Goal: Transaction & Acquisition: Obtain resource

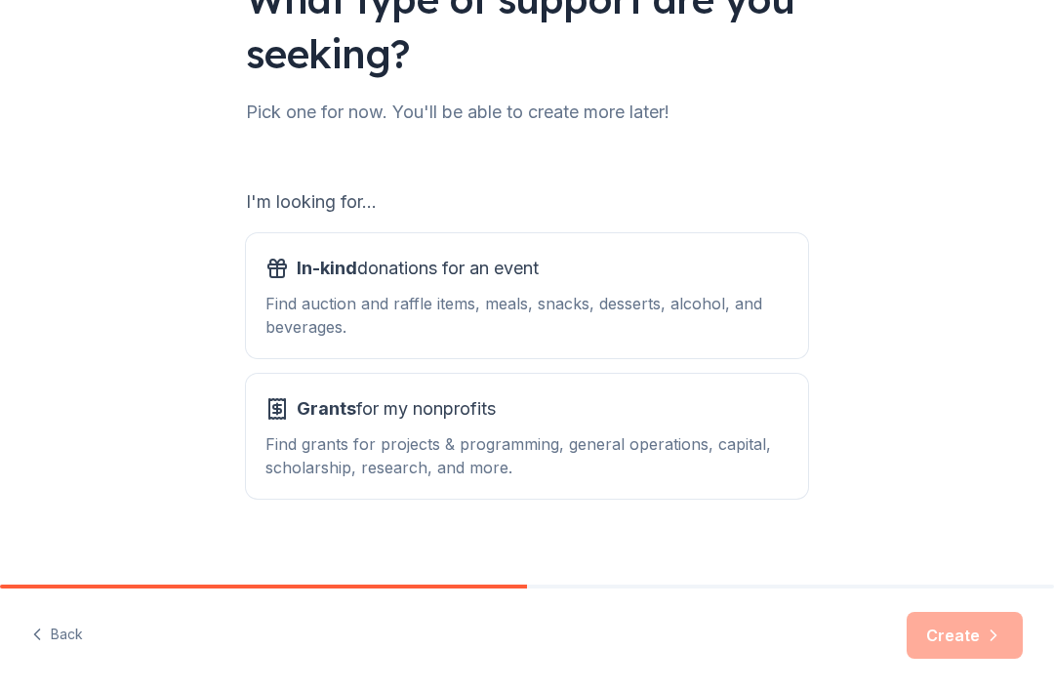
scroll to position [190, 0]
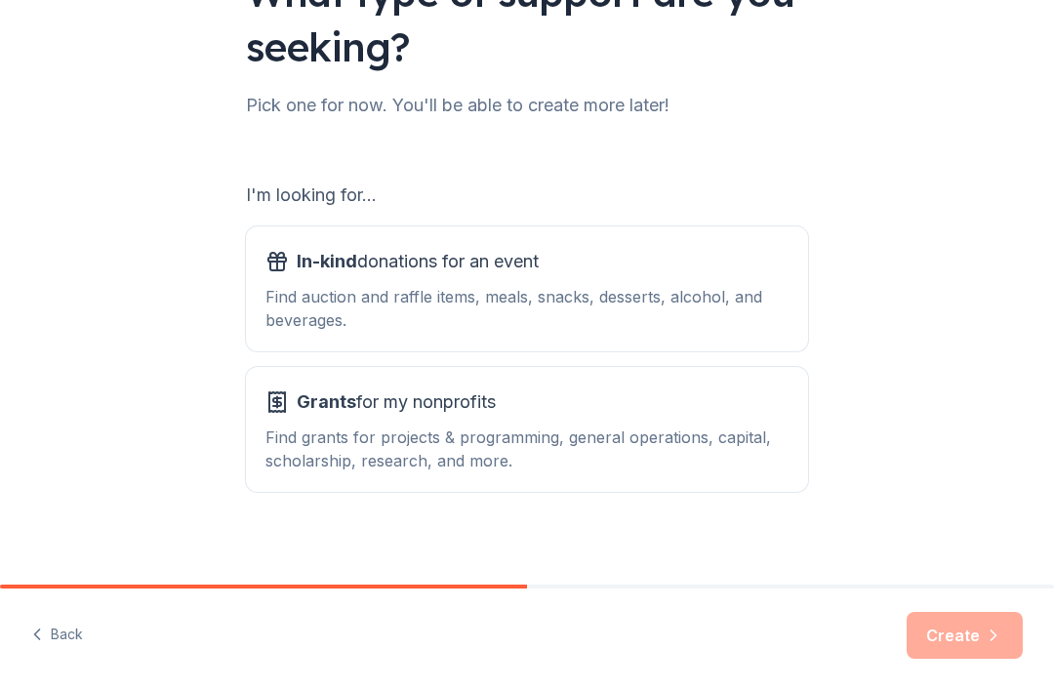
click at [846, 302] on div "What type of support are you seeking? Pick one for now. You'll be able to creat…" at bounding box center [527, 203] width 1054 height 787
click at [621, 274] on div "In-kind donations for an event" at bounding box center [526, 261] width 523 height 31
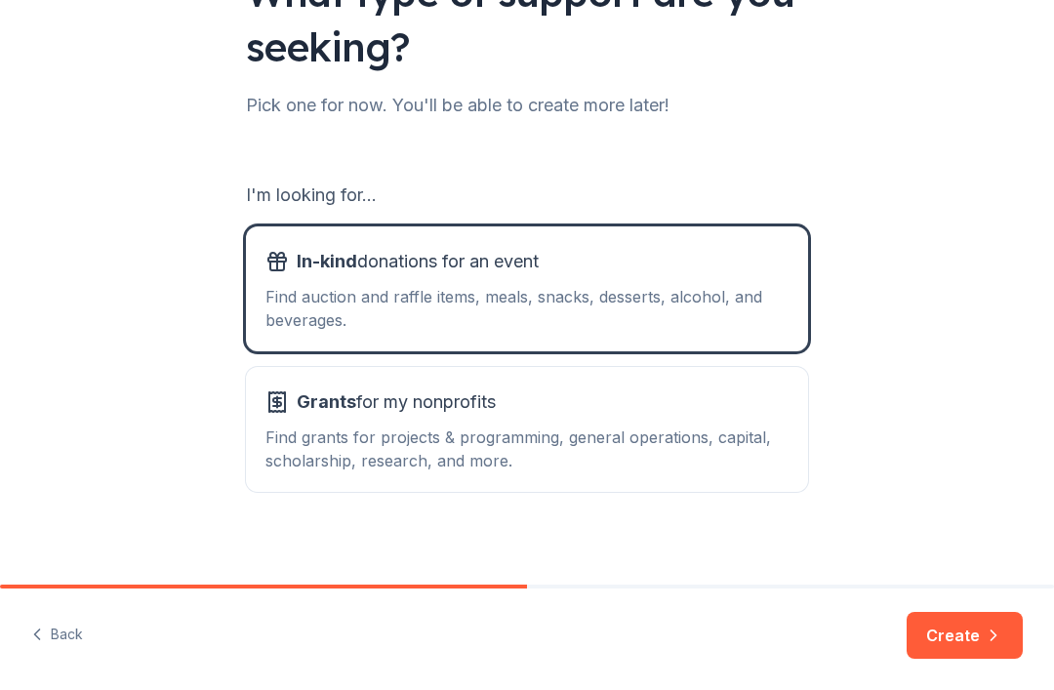
click at [952, 625] on button "Create" at bounding box center [965, 635] width 116 height 47
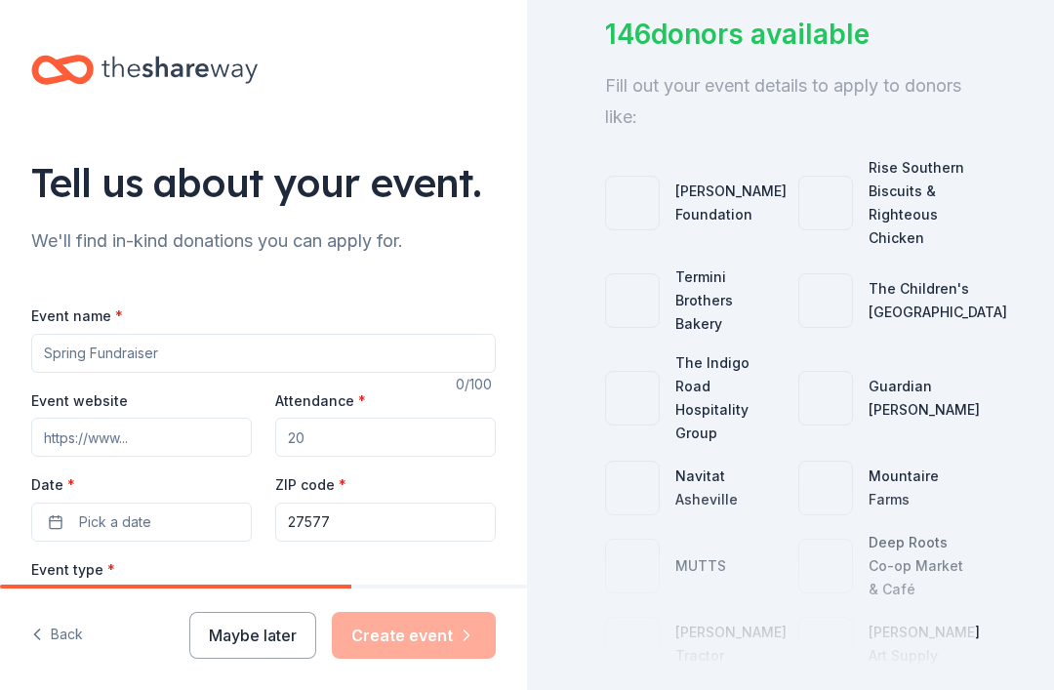
scroll to position [149, 0]
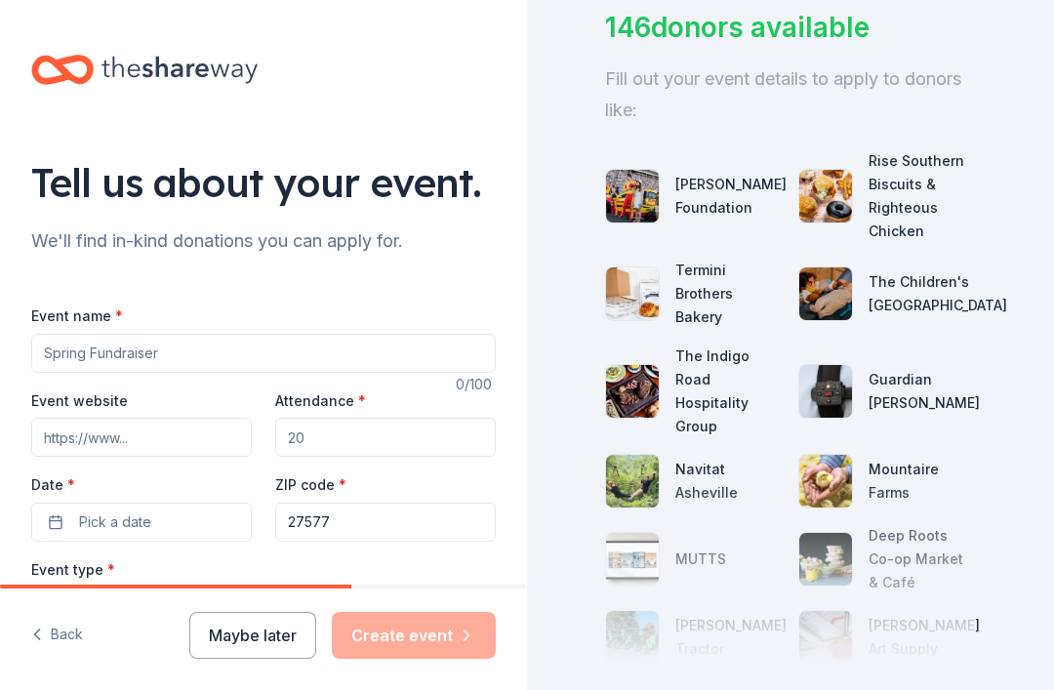
click at [738, 302] on div "Termini Brothers Bakery" at bounding box center [728, 294] width 107 height 70
click at [724, 289] on div "Termini Brothers Bakery" at bounding box center [728, 294] width 107 height 70
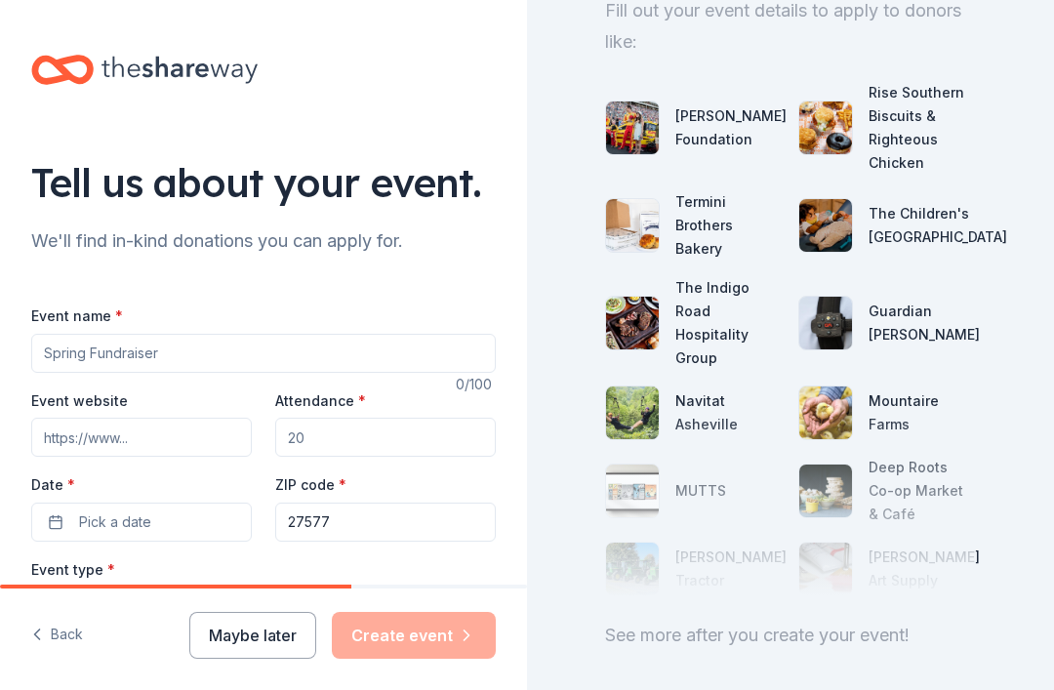
scroll to position [50, 0]
click at [1006, 348] on div "146 donors available Fill out your event details to apply to donors like: Joey …" at bounding box center [790, 345] width 527 height 690
click at [256, 630] on button "Maybe later" at bounding box center [252, 635] width 127 height 47
click at [242, 643] on button "Maybe later" at bounding box center [252, 635] width 127 height 47
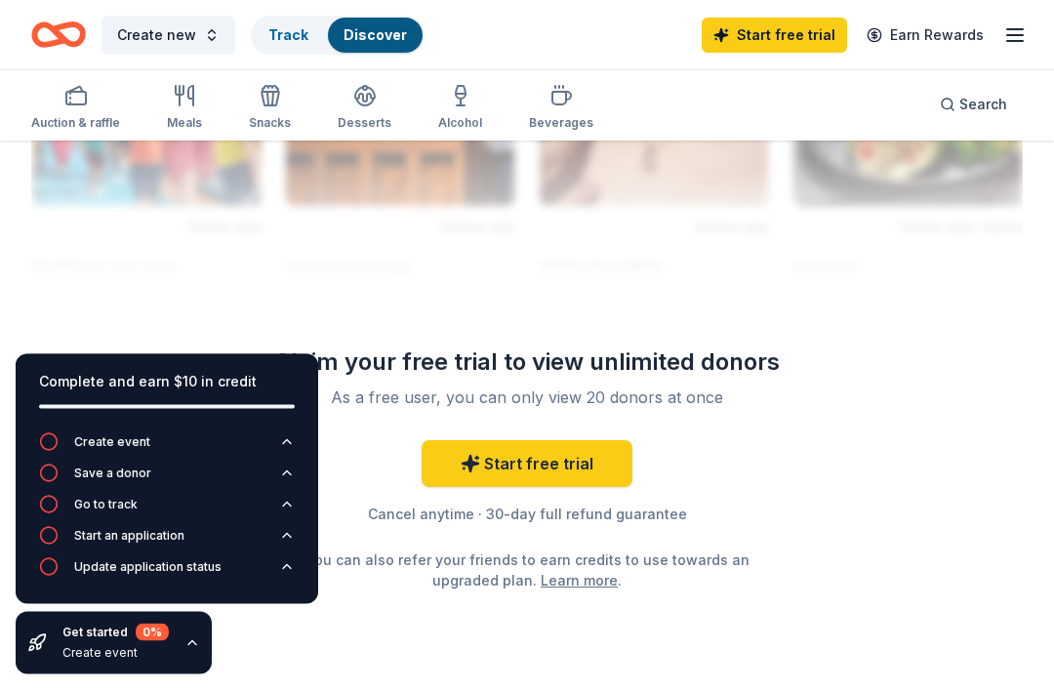
scroll to position [2197, 0]
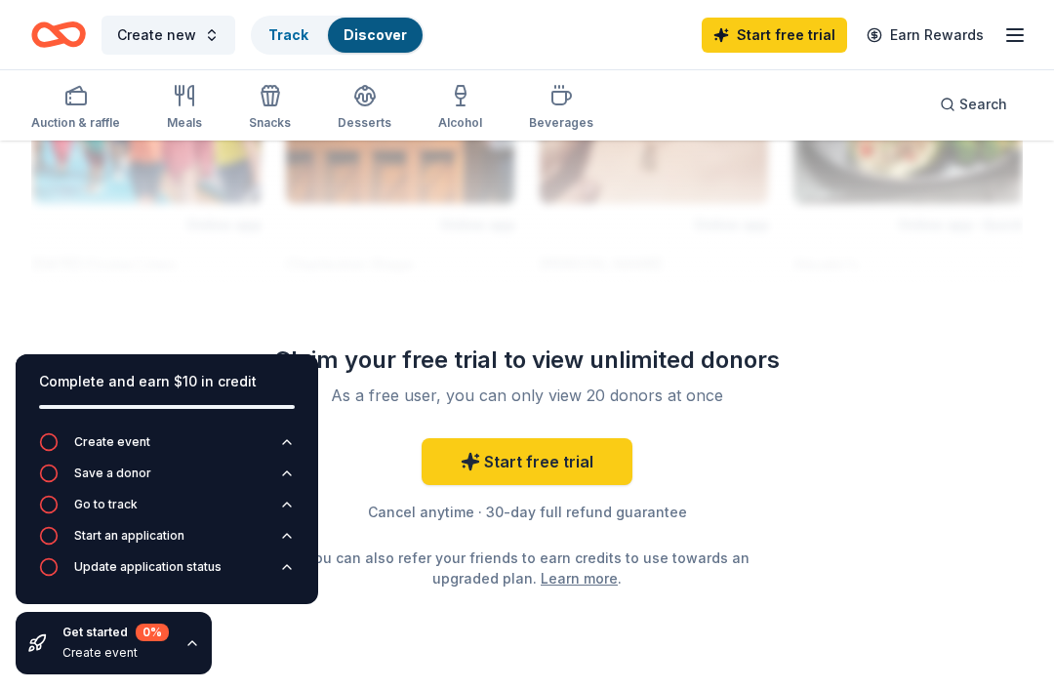
click at [607, 460] on link "Start free trial" at bounding box center [527, 461] width 211 height 47
click at [556, 458] on link "Start free trial" at bounding box center [527, 461] width 211 height 47
click at [547, 452] on link "Start free trial" at bounding box center [527, 461] width 211 height 47
click at [545, 470] on link "Start free trial" at bounding box center [527, 461] width 211 height 47
click at [524, 469] on link "Start free trial" at bounding box center [527, 461] width 211 height 47
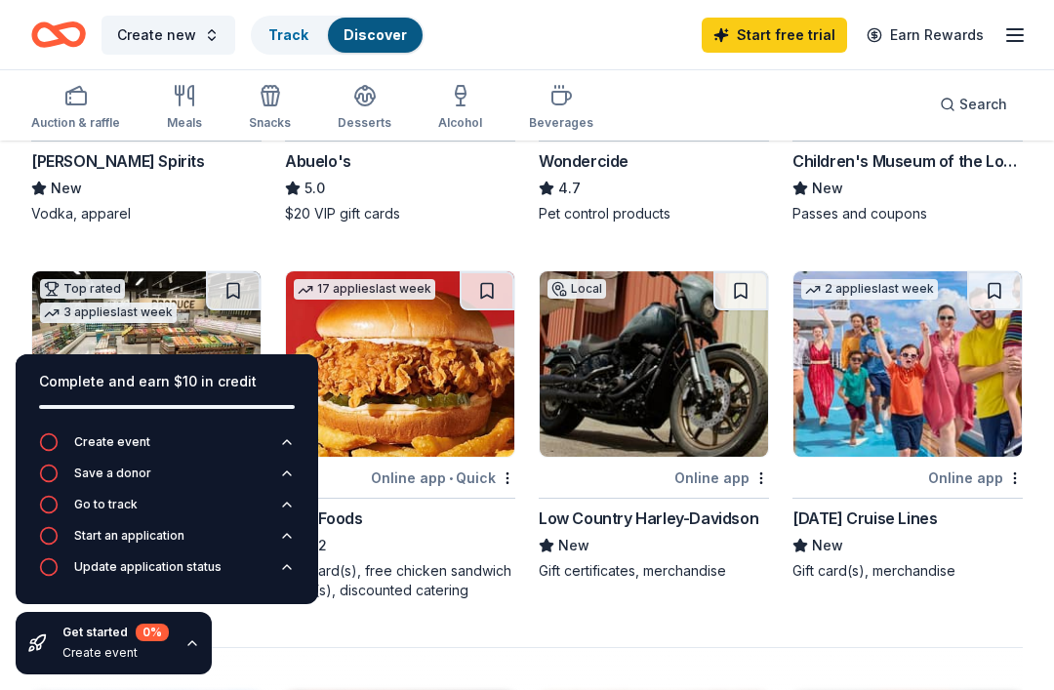
scroll to position [1517, 0]
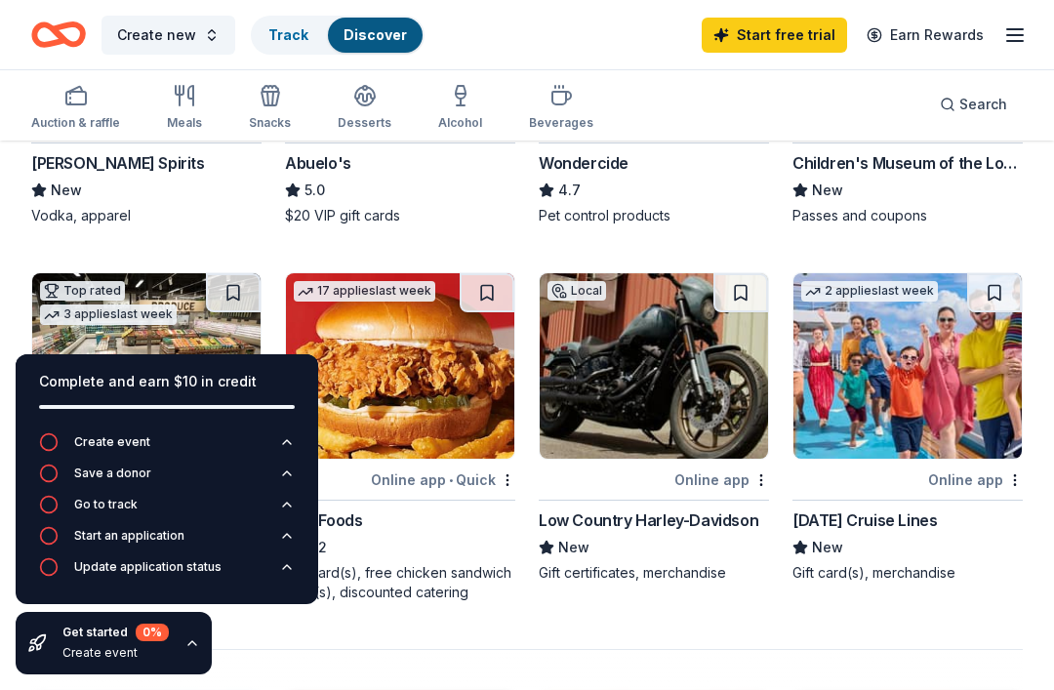
click at [775, 52] on link "Start free trial" at bounding box center [774, 35] width 145 height 35
click at [784, 47] on link "Start free trial" at bounding box center [774, 35] width 145 height 35
click at [804, 29] on link "Start free trial" at bounding box center [774, 35] width 145 height 35
click at [803, 50] on link "Start free trial" at bounding box center [774, 35] width 145 height 35
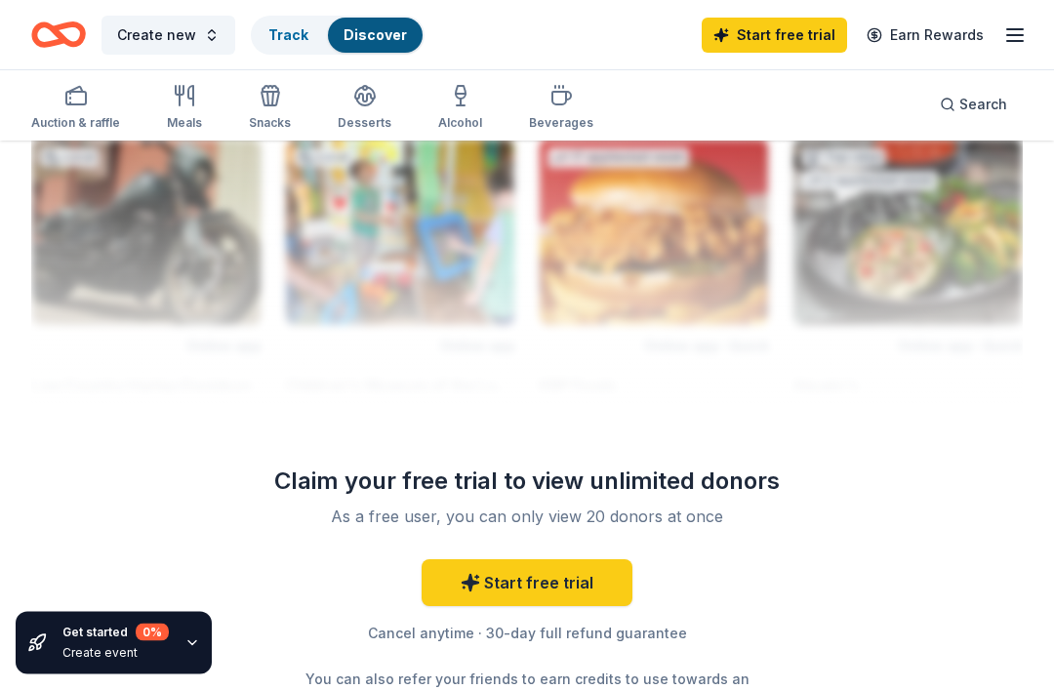
scroll to position [2076, 0]
click at [601, 578] on link "Start free trial" at bounding box center [527, 582] width 211 height 47
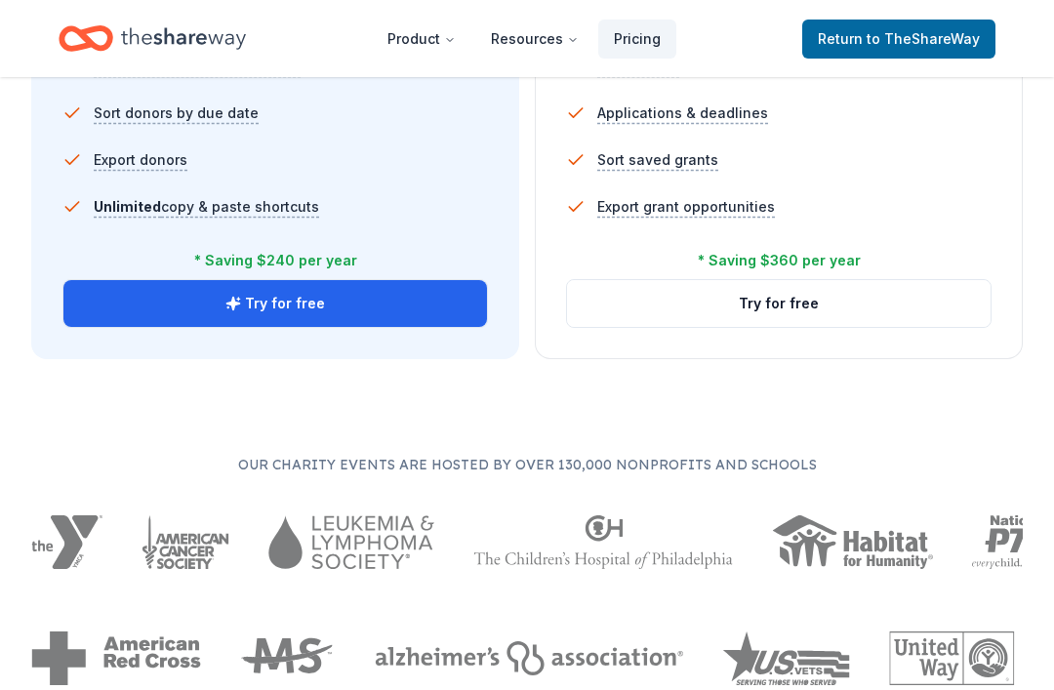
scroll to position [1519, 0]
click at [394, 302] on button "Try for free" at bounding box center [274, 303] width 423 height 47
click at [336, 319] on button "Try for free" at bounding box center [274, 303] width 423 height 47
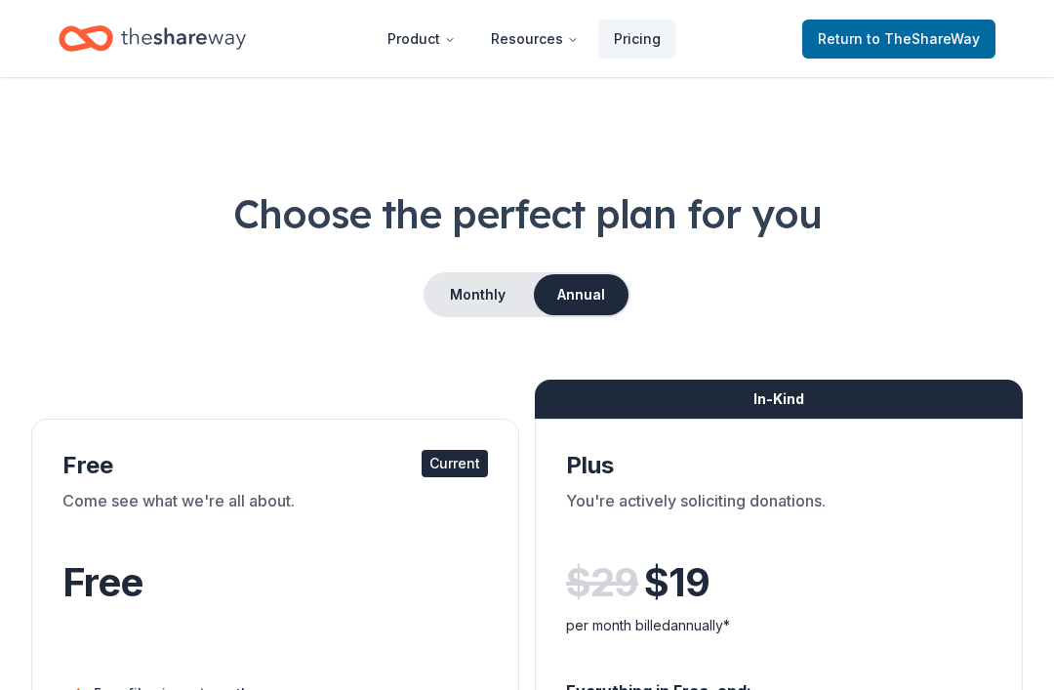
scroll to position [101, 0]
